Goal: Information Seeking & Learning: Learn about a topic

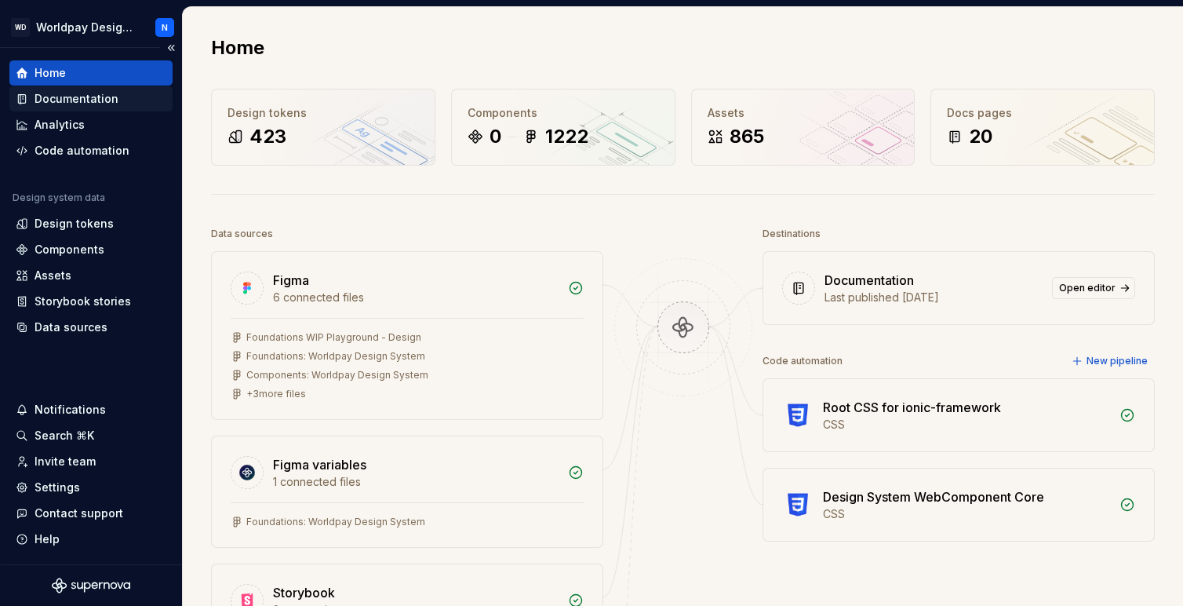
click at [103, 96] on div "Documentation" at bounding box center [77, 99] width 84 height 16
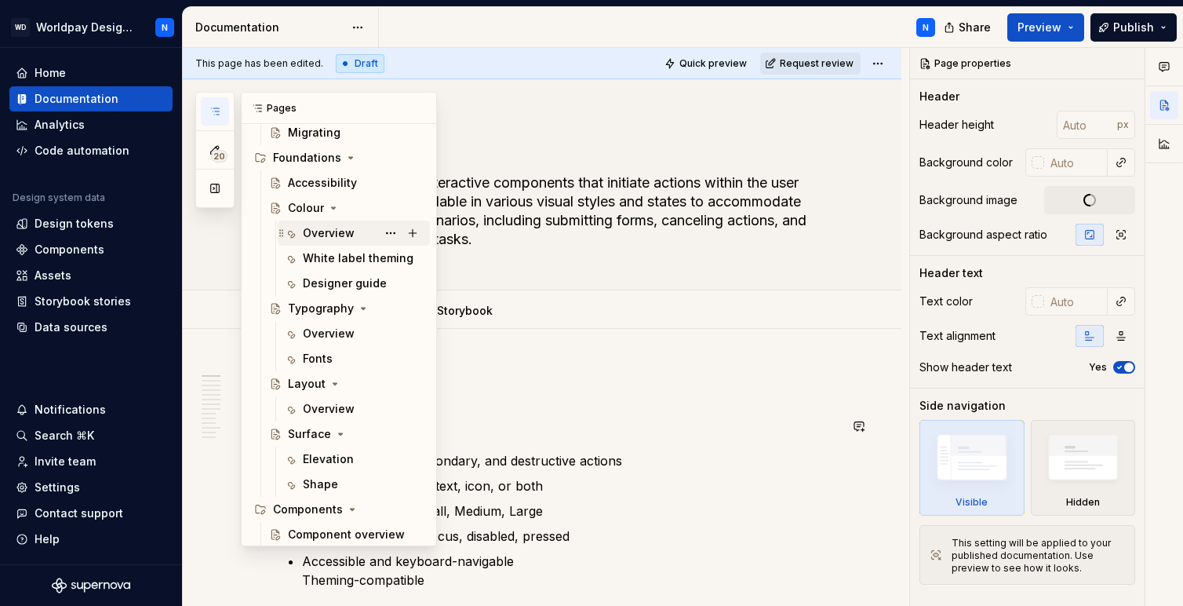
scroll to position [194, 0]
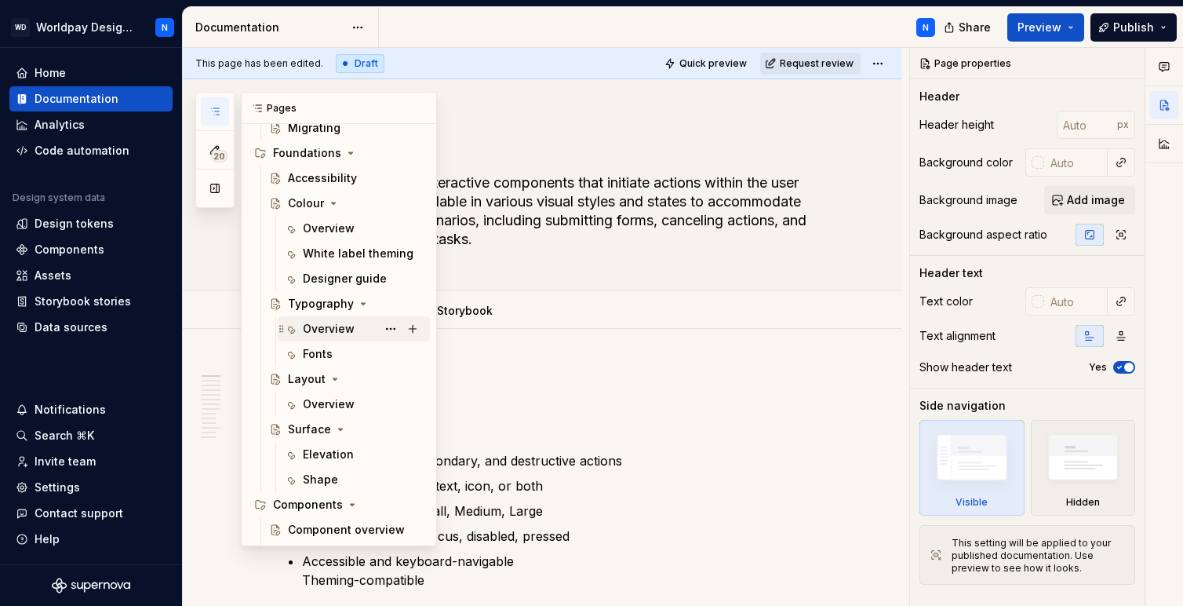
click at [344, 329] on div "Overview" at bounding box center [329, 329] width 52 height 16
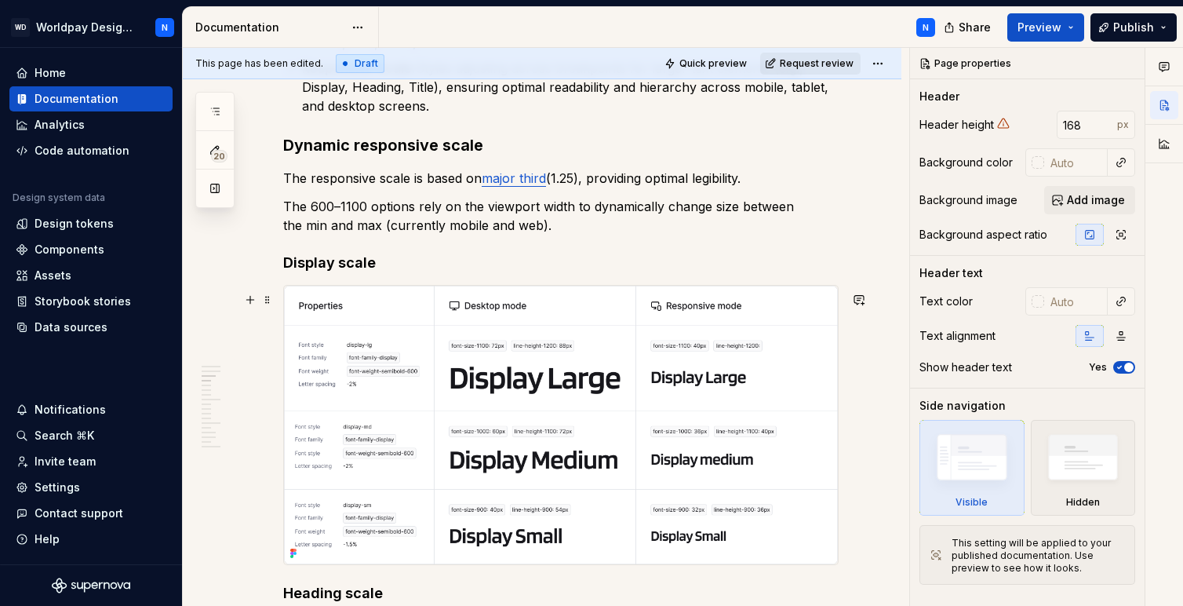
scroll to position [1221, 0]
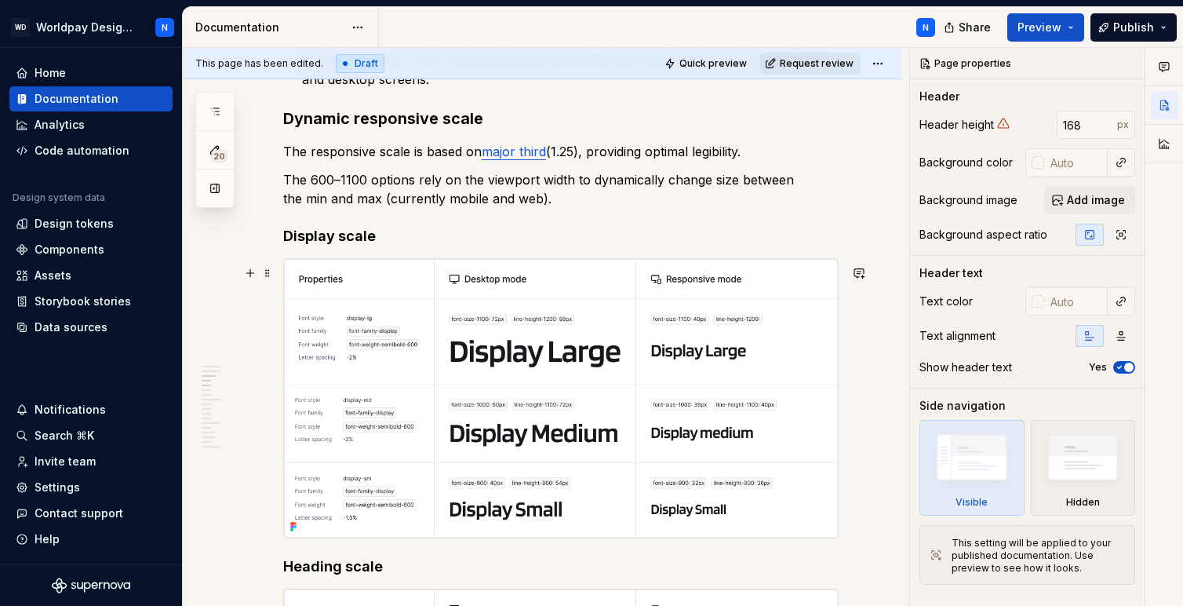
click at [546, 440] on img at bounding box center [561, 398] width 554 height 278
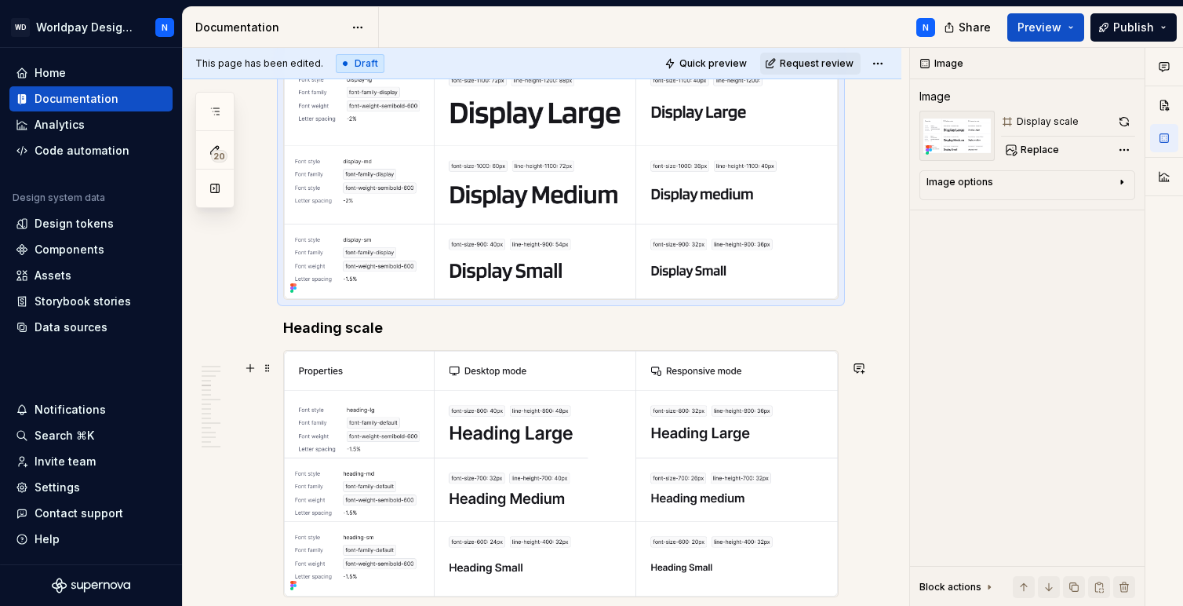
scroll to position [1469, 0]
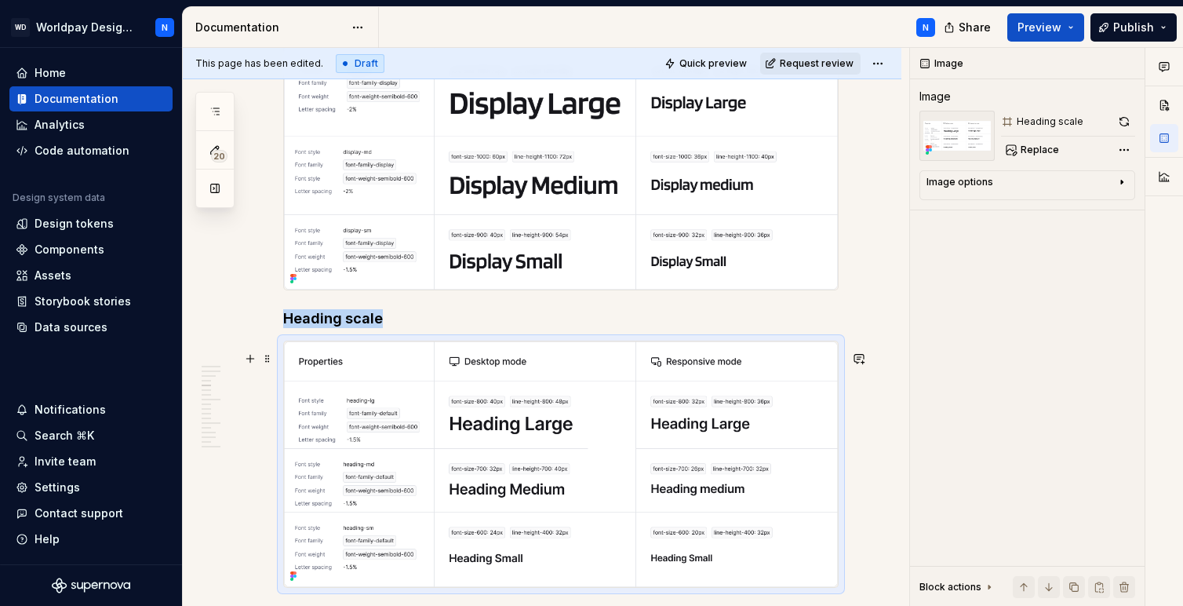
click at [501, 438] on img at bounding box center [561, 464] width 554 height 246
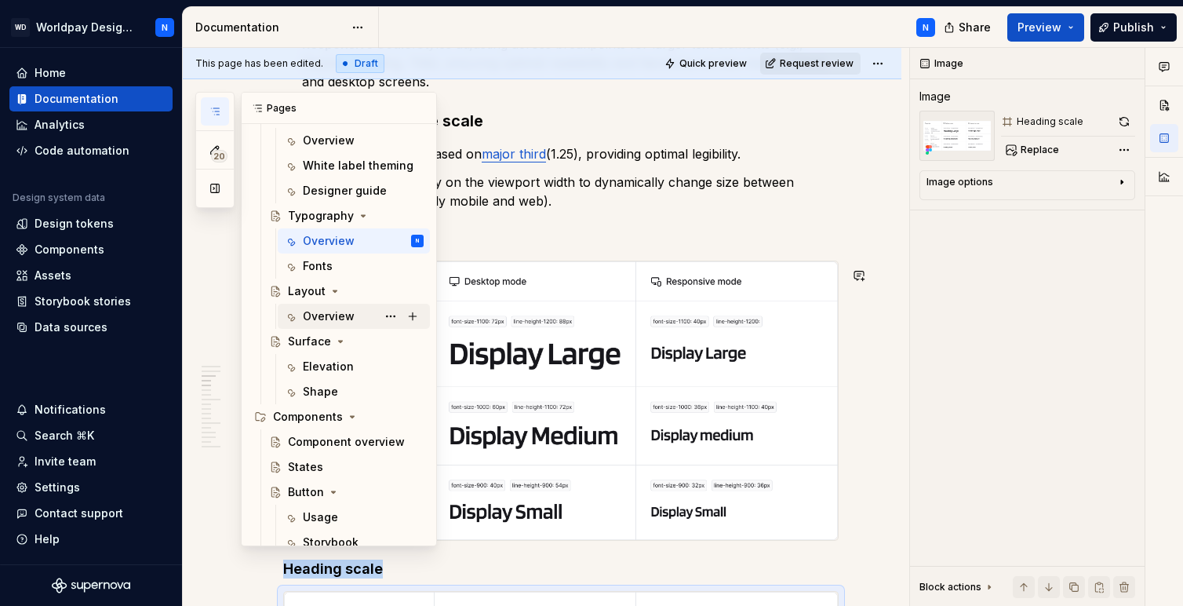
scroll to position [297, 0]
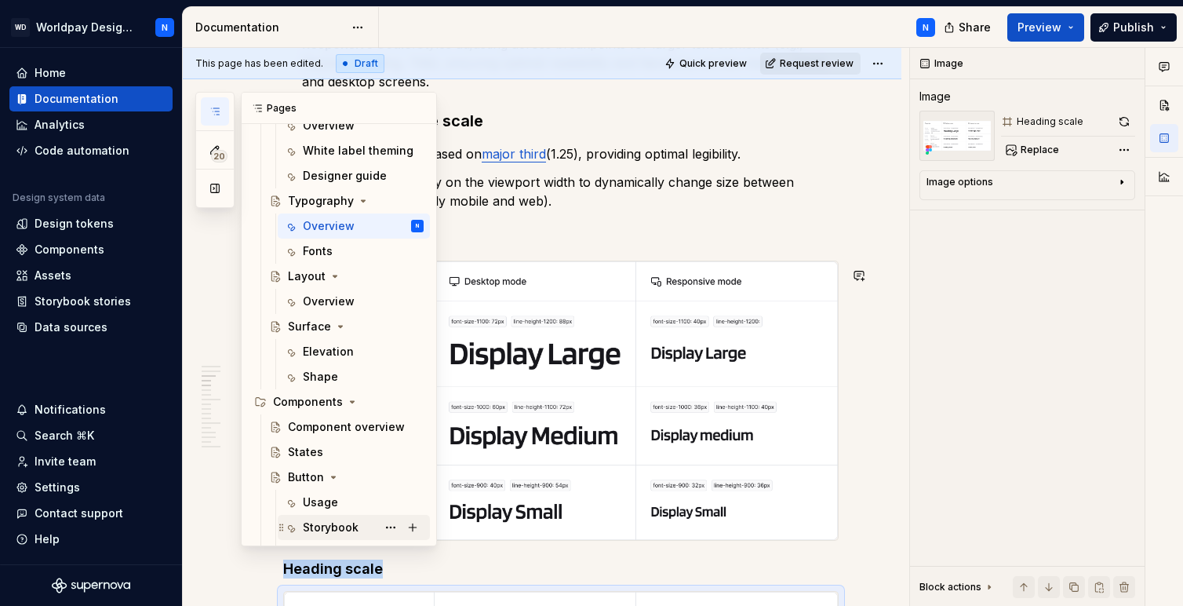
click at [350, 528] on div "Storybook" at bounding box center [331, 527] width 56 height 16
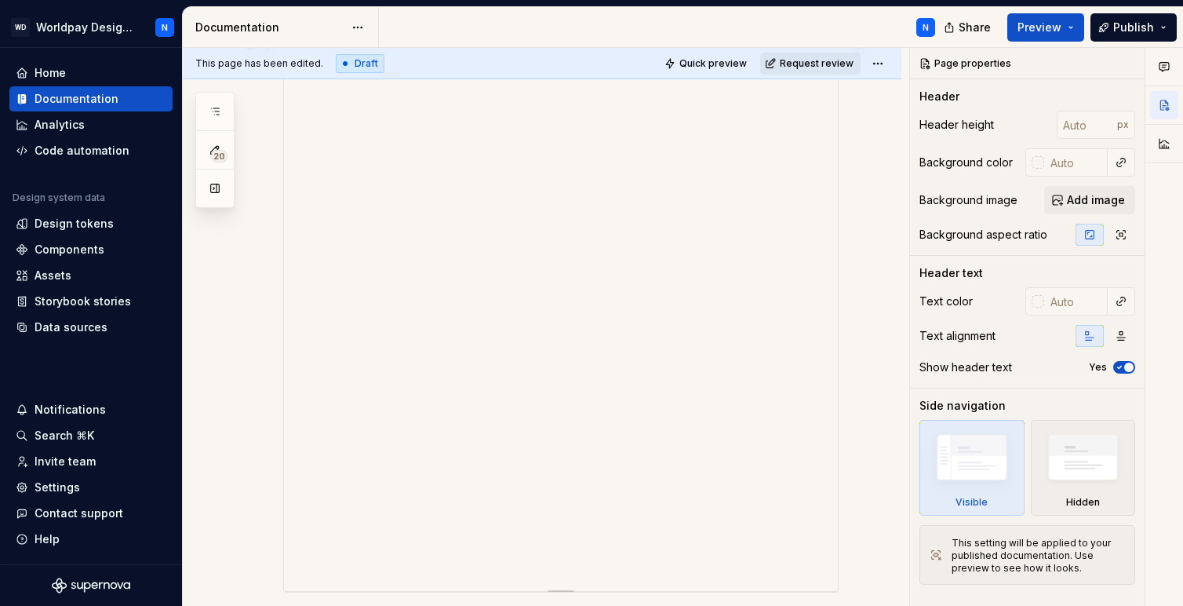
scroll to position [377, 0]
type textarea "*"
